Goal: Navigation & Orientation: Find specific page/section

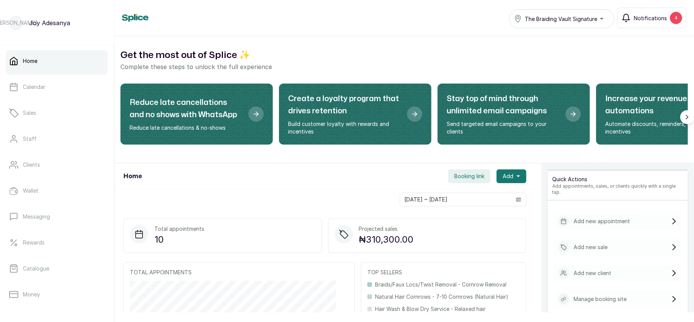
click at [668, 21] on button "Notifications 4" at bounding box center [651, 18] width 69 height 21
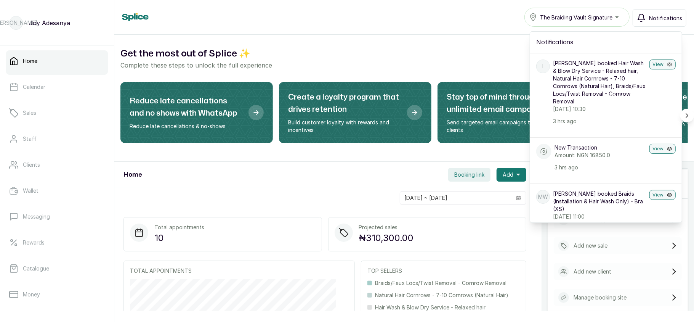
click at [668, 21] on span "Notifications" at bounding box center [665, 18] width 33 height 8
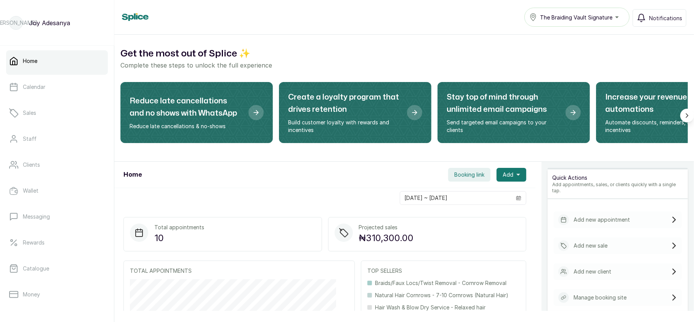
click at [612, 20] on span "The Braiding Vault Signature" at bounding box center [576, 17] width 72 height 8
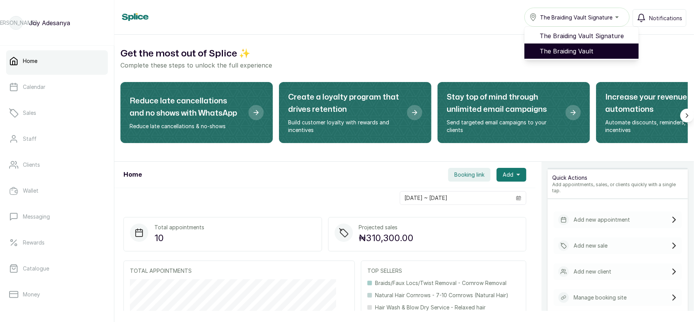
click at [589, 47] on span "The Braiding Vault" at bounding box center [586, 50] width 93 height 9
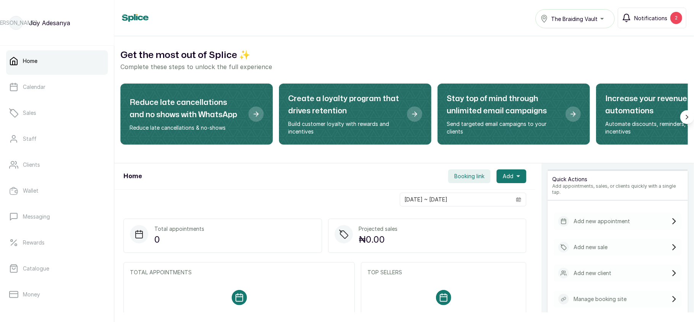
click at [644, 13] on button "Notifications 2" at bounding box center [652, 18] width 69 height 21
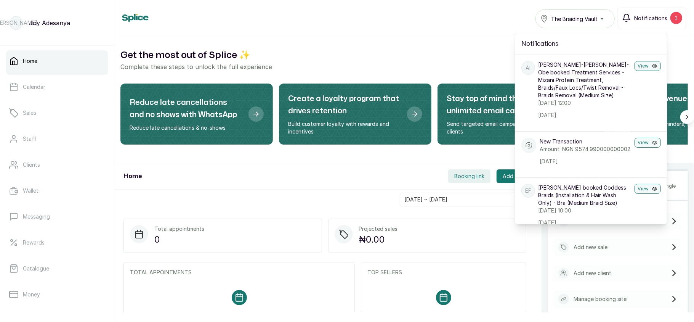
click at [644, 13] on button "Notifications 2" at bounding box center [652, 18] width 69 height 21
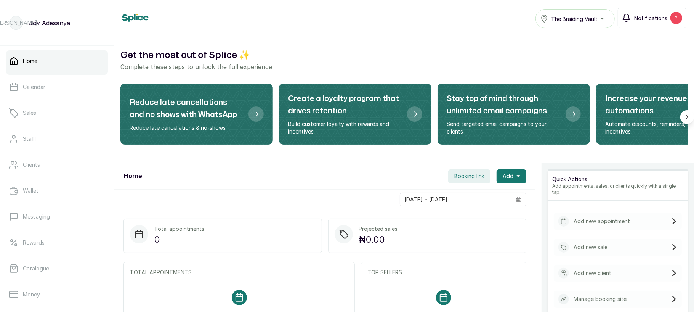
click at [644, 13] on button "Notifications 2" at bounding box center [652, 18] width 69 height 21
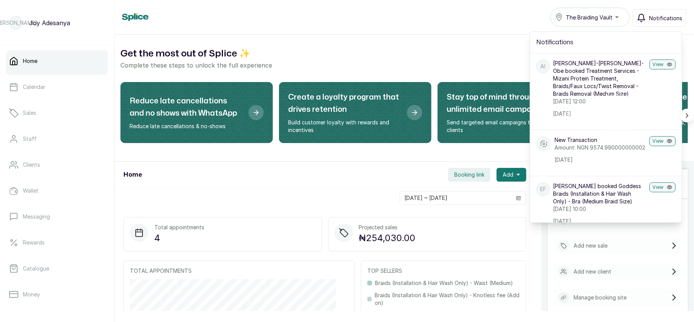
click at [644, 13] on icon "button" at bounding box center [641, 17] width 9 height 9
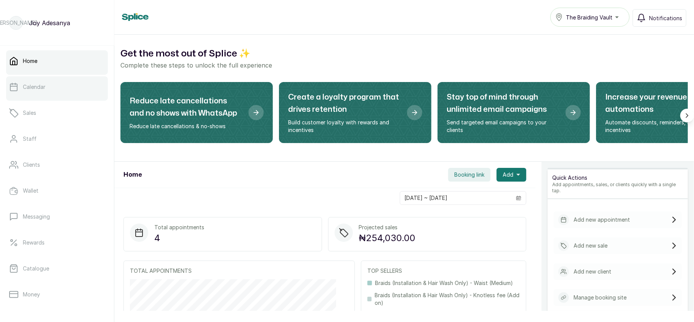
click at [60, 93] on link "Calendar" at bounding box center [57, 86] width 102 height 21
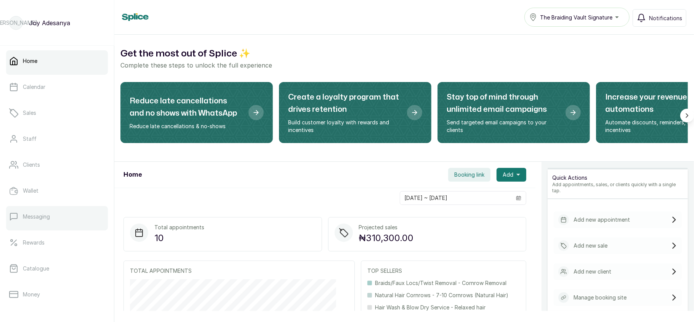
scroll to position [110, 0]
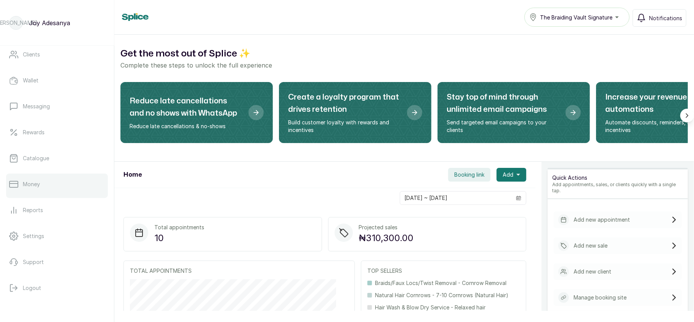
click at [30, 186] on p "Money" at bounding box center [31, 184] width 17 height 8
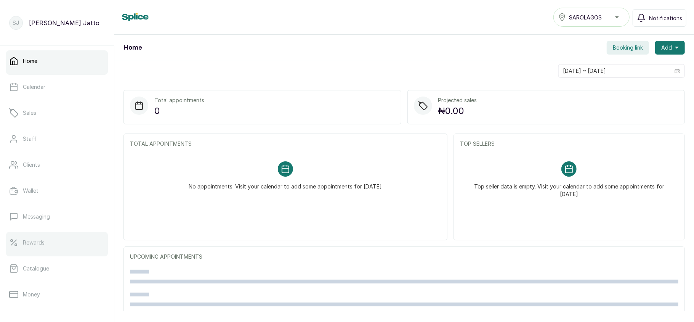
scroll to position [110, 0]
